Goal: Browse casually: Explore the website without a specific task or goal

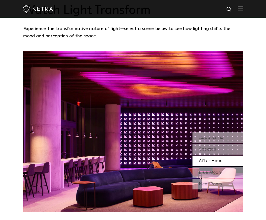
scroll to position [412, 0]
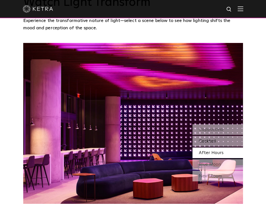
click at [207, 139] on span "Cocktail" at bounding box center [207, 141] width 17 height 5
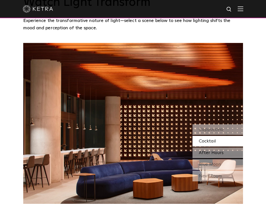
click at [208, 150] on span "After Hours" at bounding box center [211, 152] width 25 height 5
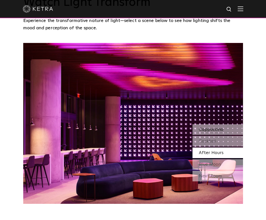
click at [214, 127] on span "Cappuccino" at bounding box center [211, 129] width 24 height 5
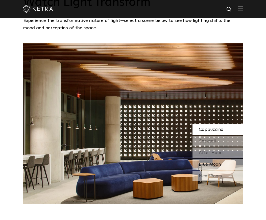
click at [218, 159] on div "Blue Moon" at bounding box center [217, 164] width 50 height 11
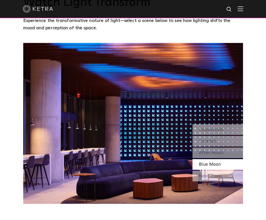
click at [213, 169] on img at bounding box center [133, 123] width 220 height 161
click at [216, 171] on div "Next Room" at bounding box center [217, 176] width 50 height 11
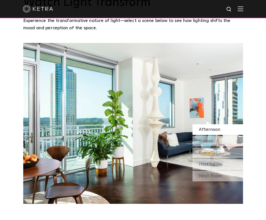
click at [216, 171] on div "Next Room" at bounding box center [217, 176] width 50 height 11
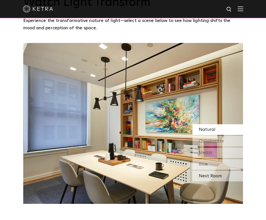
click at [216, 171] on div "Next Room" at bounding box center [217, 176] width 50 height 11
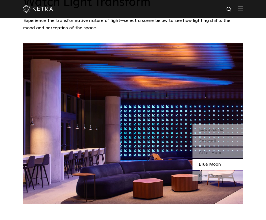
click at [216, 171] on div "Next Room" at bounding box center [217, 176] width 50 height 11
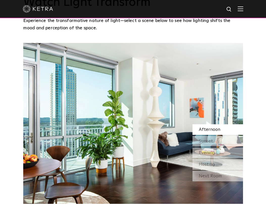
click at [216, 171] on div "Next Room" at bounding box center [217, 176] width 50 height 11
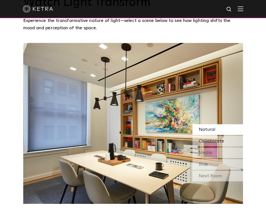
click at [221, 139] on span "Collaborate" at bounding box center [211, 141] width 25 height 5
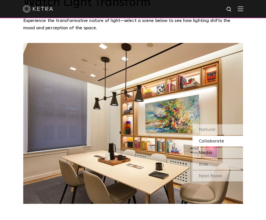
click at [216, 147] on div "Media" at bounding box center [217, 152] width 50 height 11
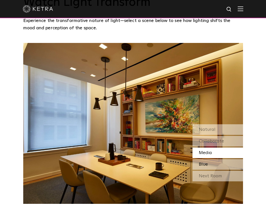
click at [208, 159] on div "Blue" at bounding box center [217, 164] width 50 height 11
